Goal: Information Seeking & Learning: Check status

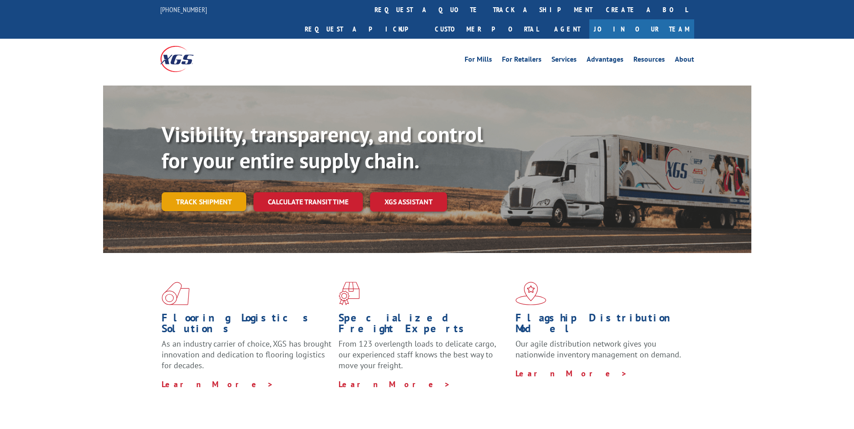
click at [224, 192] on link "Track shipment" at bounding box center [204, 201] width 85 height 19
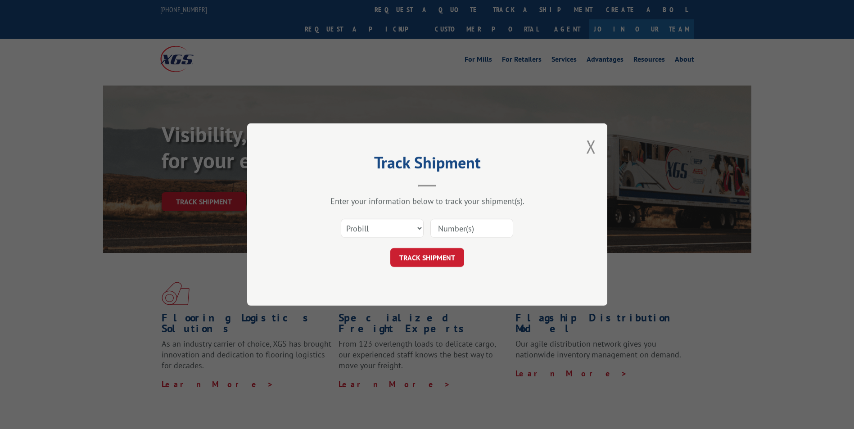
click at [461, 230] on input at bounding box center [471, 228] width 83 height 19
paste input "17501670"
type input "17501670"
click at [429, 255] on button "TRACK SHIPMENT" at bounding box center [427, 257] width 74 height 19
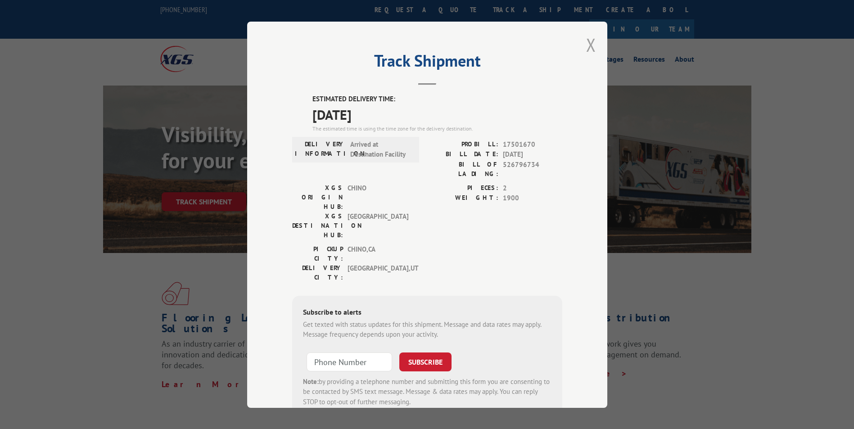
click at [589, 41] on button "Close modal" at bounding box center [591, 45] width 10 height 24
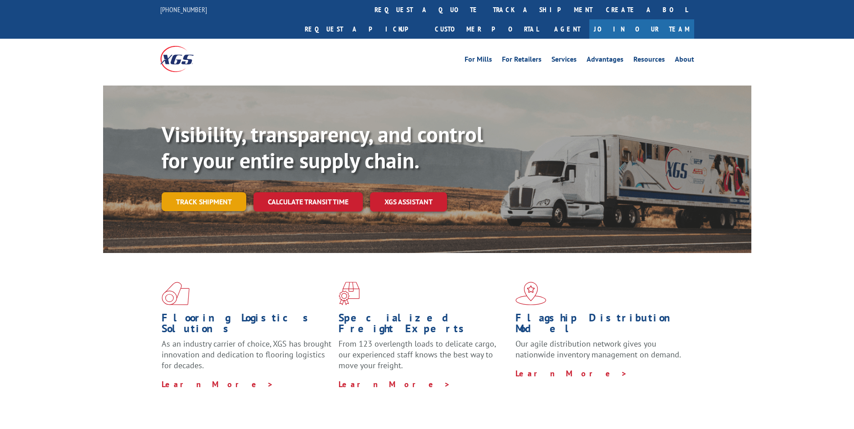
click at [182, 192] on link "Track shipment" at bounding box center [204, 201] width 85 height 19
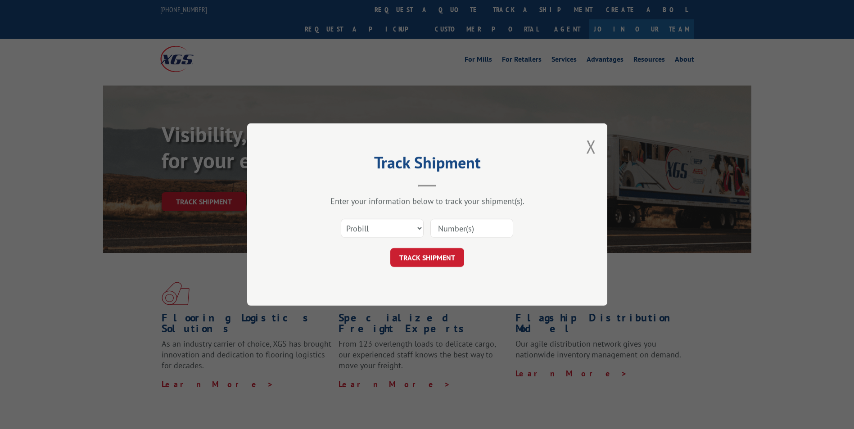
click at [454, 225] on input at bounding box center [471, 228] width 83 height 19
paste input "17501666"
type input "17501666"
click at [428, 257] on button "TRACK SHIPMENT" at bounding box center [427, 257] width 74 height 19
